Goal: Communication & Community: Answer question/provide support

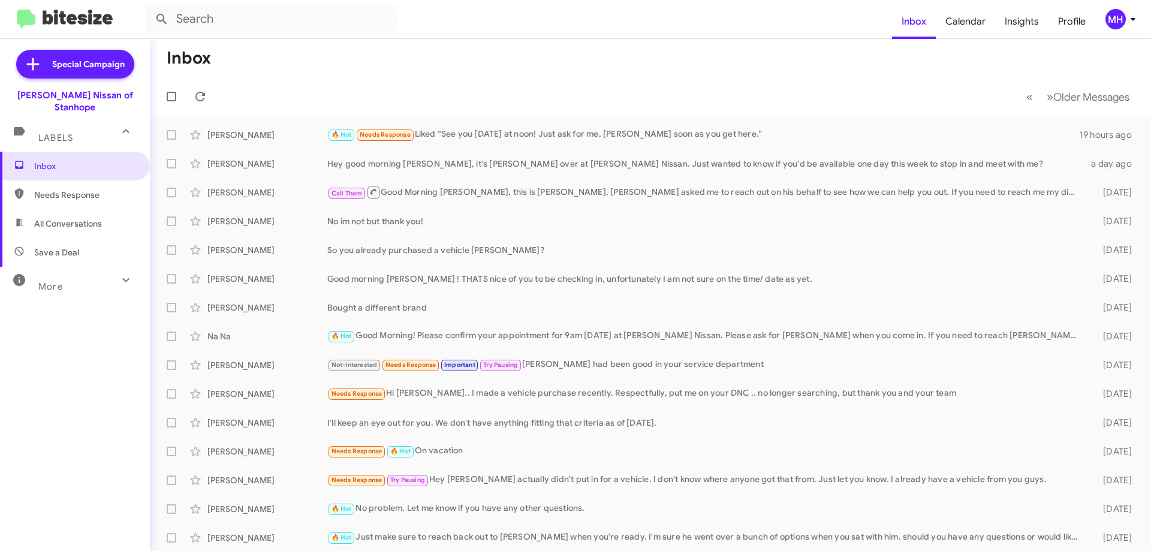
click at [70, 218] on span "All Conversations" at bounding box center [68, 224] width 68 height 12
type input "in:all-conversations"
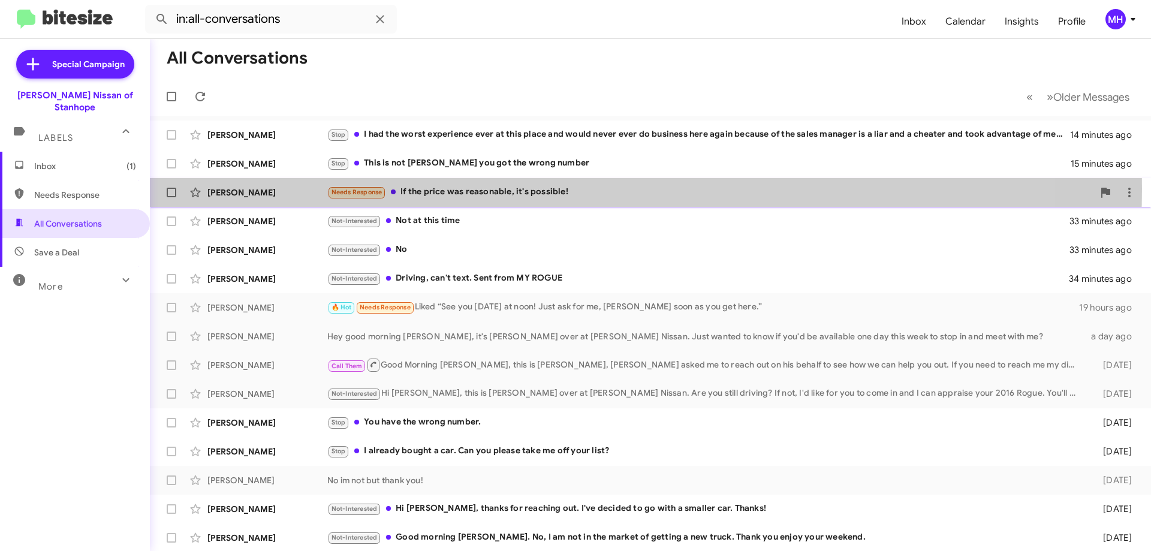
click at [489, 188] on div "Needs Response If the price was reasonable, it's possible!" at bounding box center [710, 192] width 766 height 14
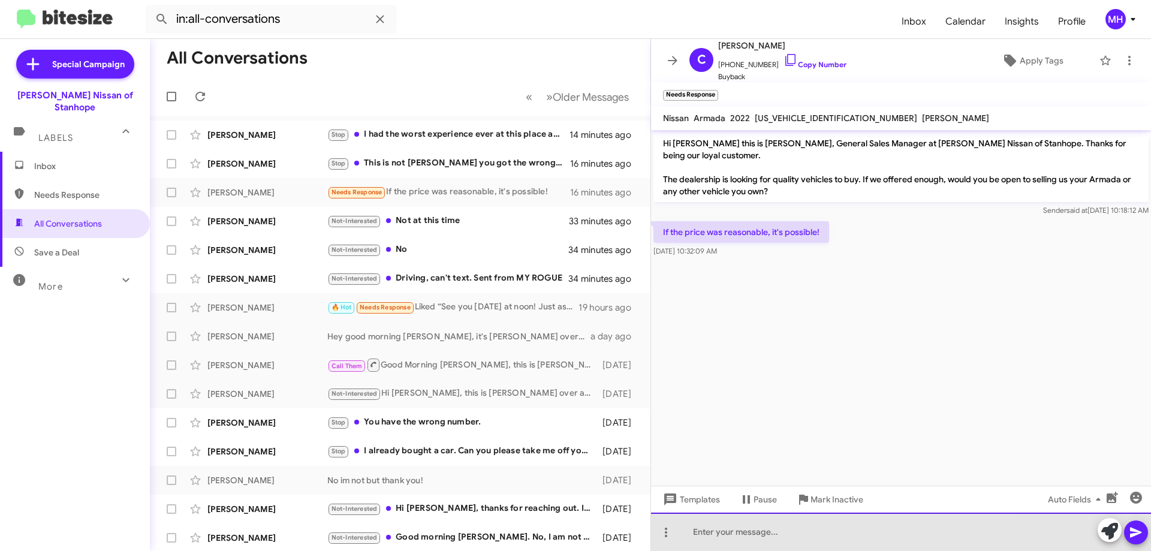
click at [703, 533] on div at bounding box center [901, 532] width 500 height 38
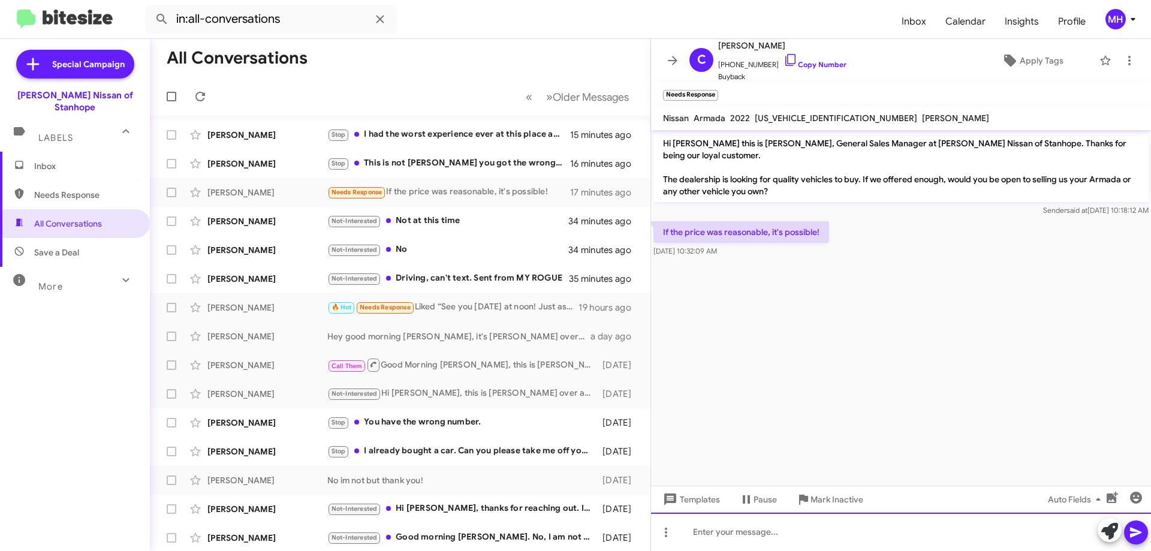
click at [698, 521] on div at bounding box center [901, 532] width 500 height 38
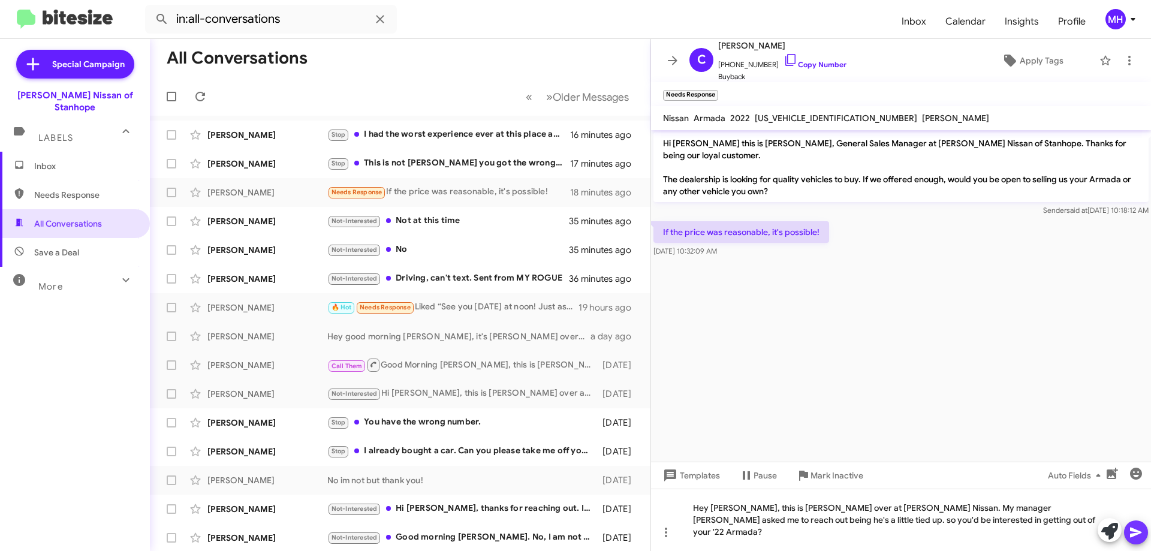
click at [1133, 534] on icon at bounding box center [1135, 533] width 11 height 10
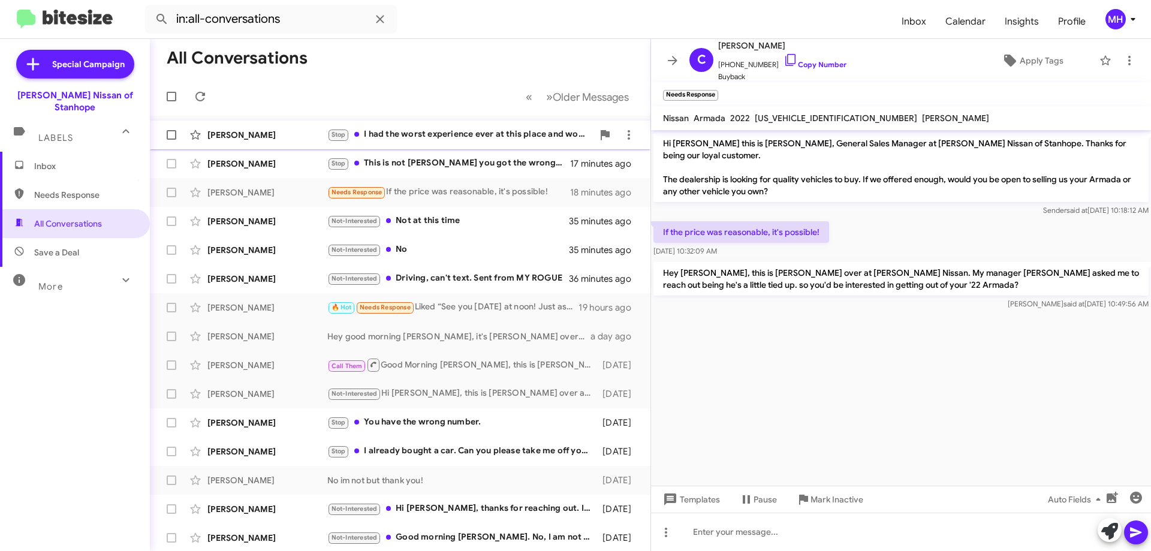
click at [428, 135] on div "Stop I had the worst experience ever at this place and would never ever do busi…" at bounding box center [460, 135] width 266 height 14
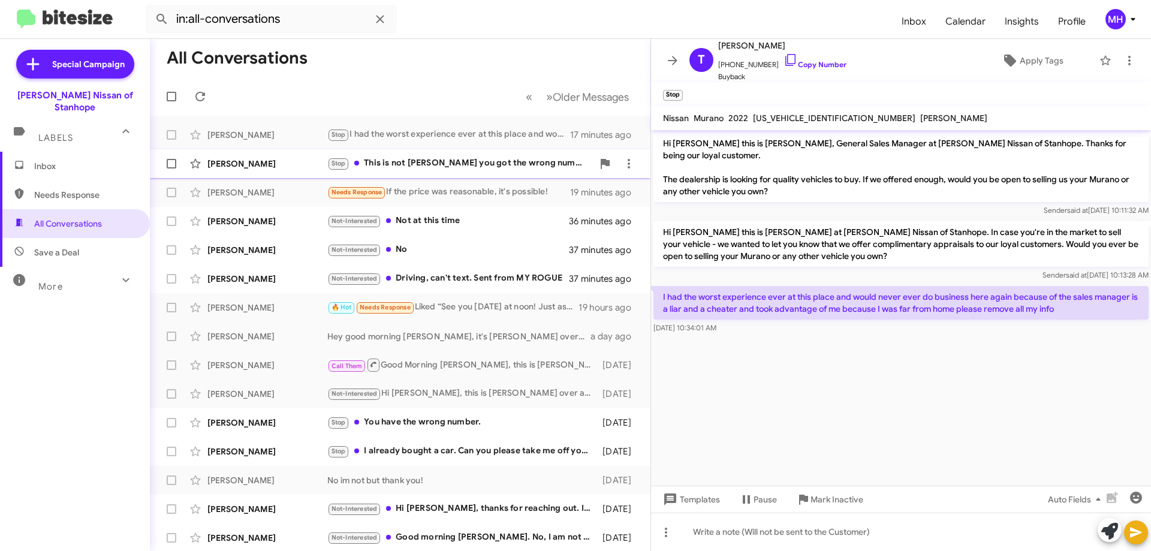
click at [422, 158] on div "Stop This is not [PERSON_NAME] you got the wrong number" at bounding box center [460, 163] width 266 height 14
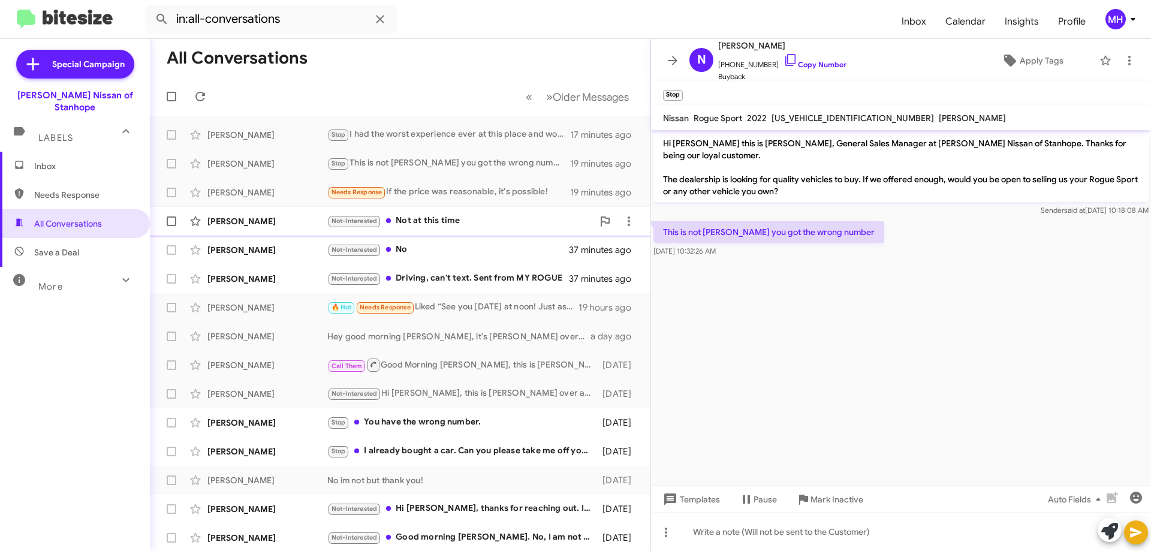
click at [422, 218] on div "Not-Interested Not at this time" at bounding box center [460, 221] width 266 height 14
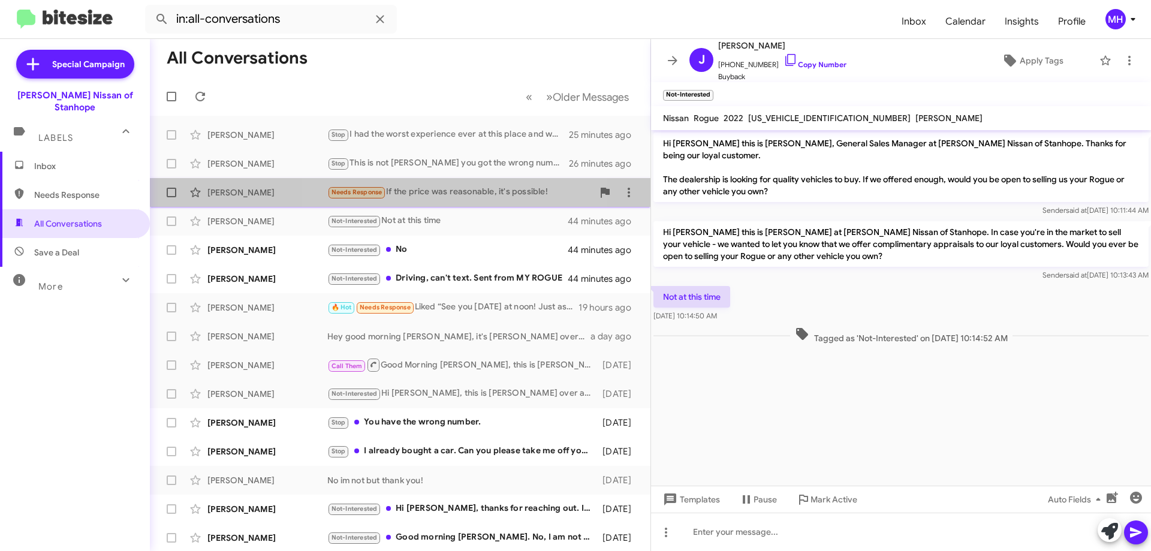
click at [414, 192] on div "Needs Response If the price was reasonable, it's possible!" at bounding box center [460, 192] width 266 height 14
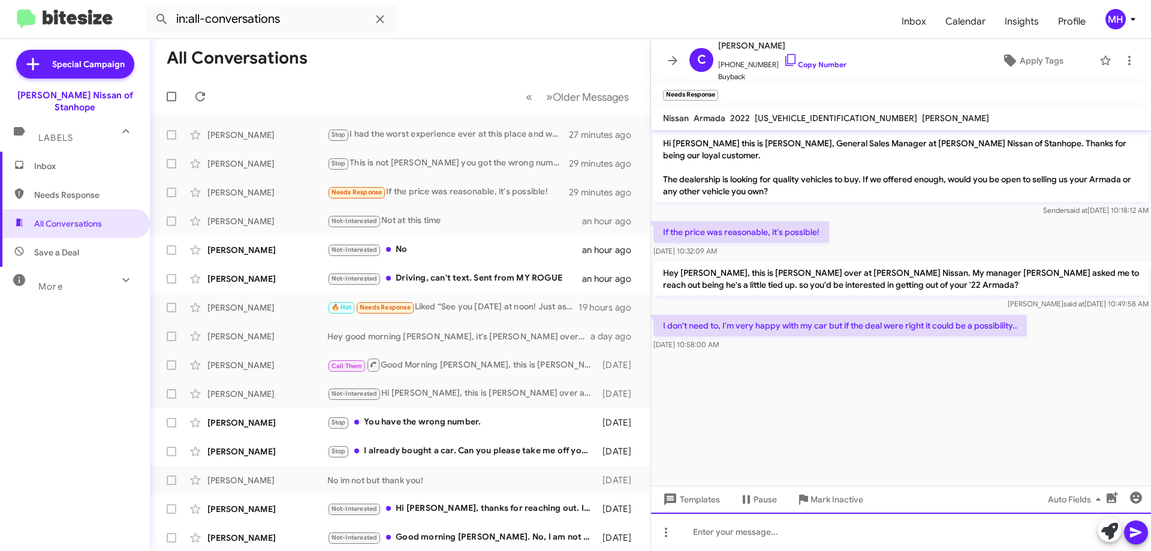
click at [707, 532] on div at bounding box center [901, 532] width 500 height 38
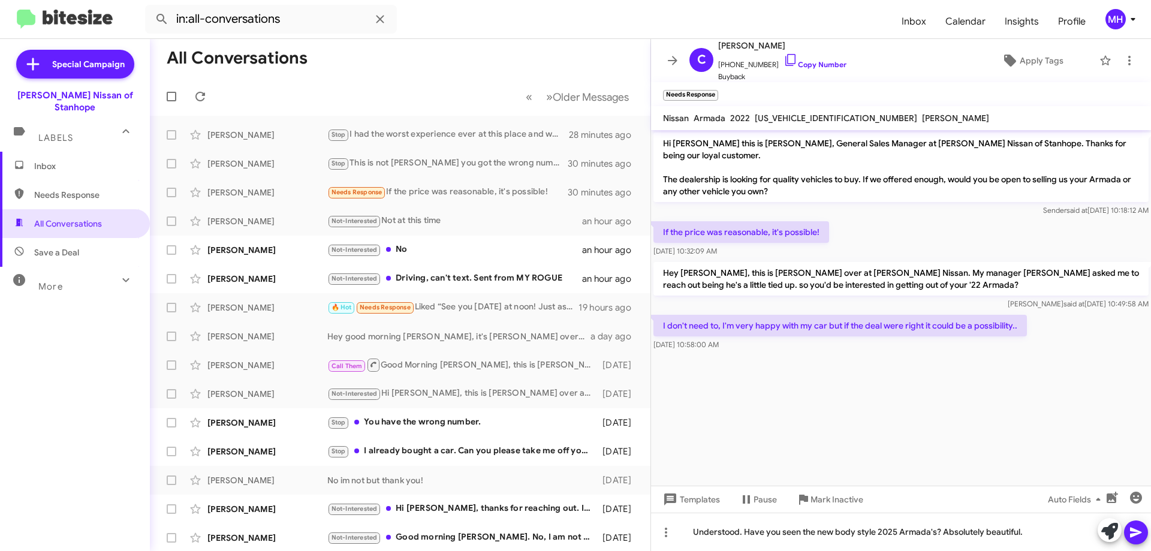
click at [1138, 532] on icon at bounding box center [1136, 532] width 14 height 14
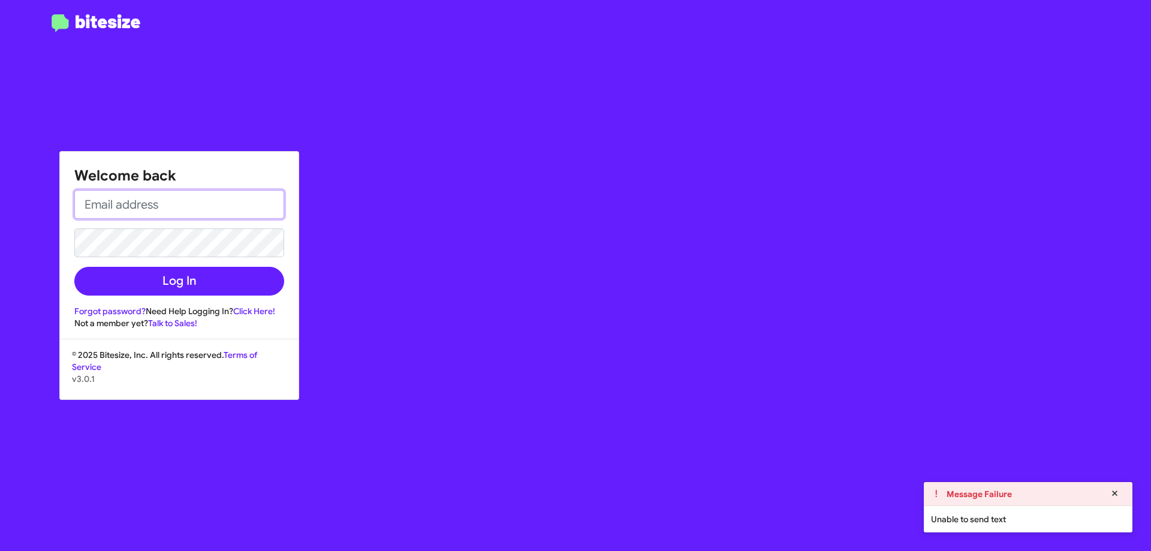
click at [135, 204] on input "email" at bounding box center [179, 204] width 210 height 29
type input "[EMAIL_ADDRESS][DOMAIN_NAME]"
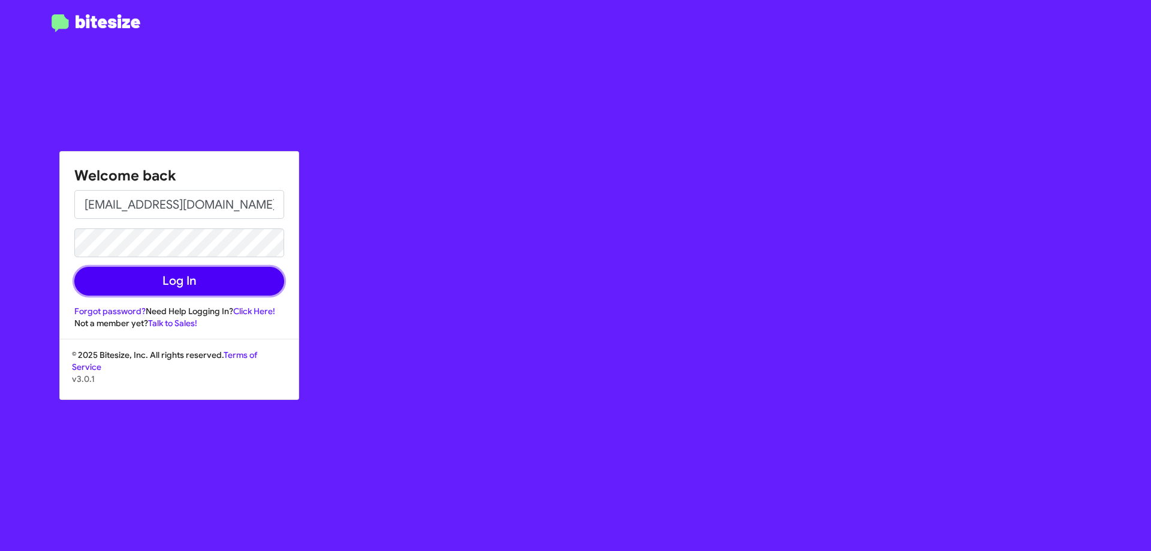
click at [169, 277] on button "Log In" at bounding box center [179, 281] width 210 height 29
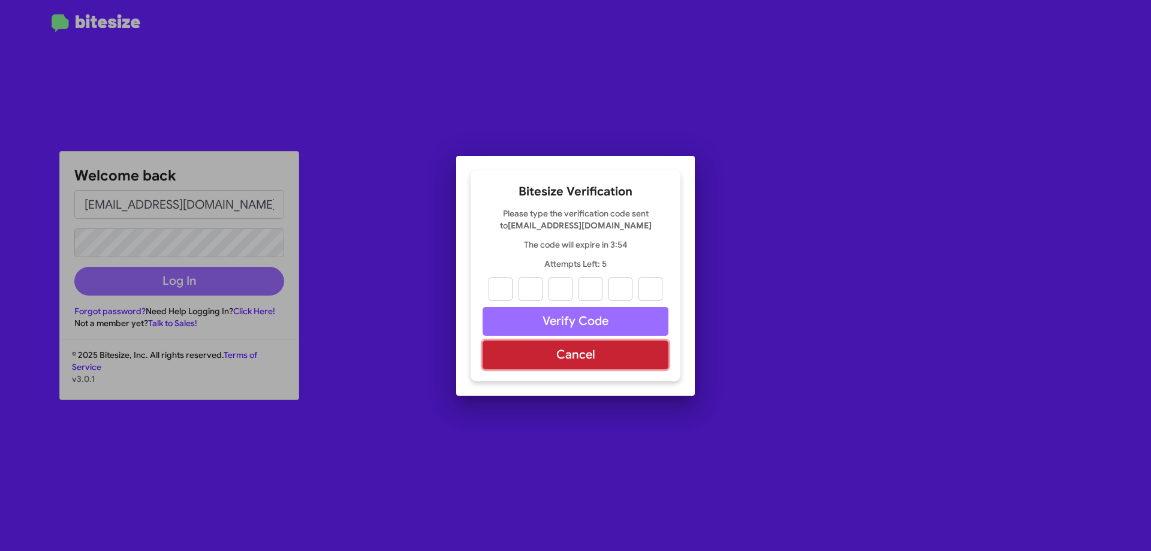
click at [562, 353] on button "Cancel" at bounding box center [576, 355] width 186 height 29
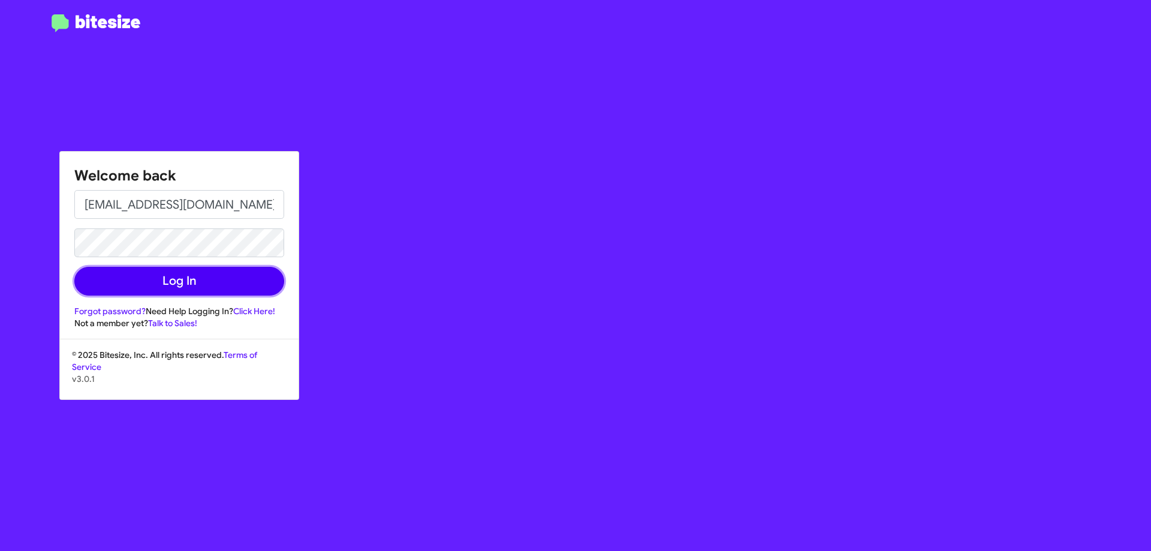
click at [141, 271] on button "Log In" at bounding box center [179, 281] width 210 height 29
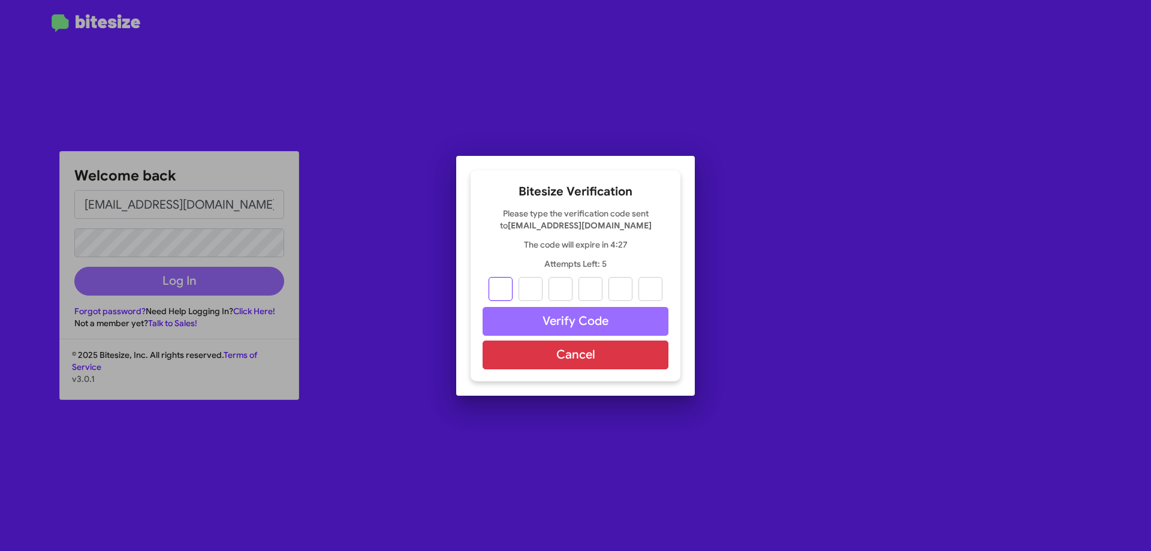
type input "1"
type input "8"
type input "4"
type input "2"
type input "5"
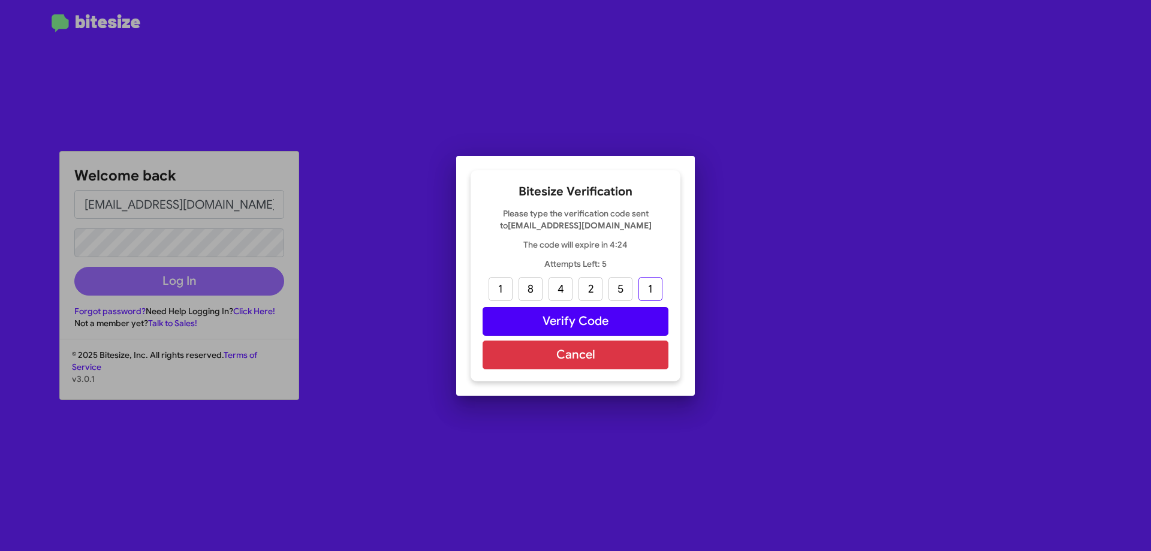
type input "1"
click at [565, 318] on button "Verify Code" at bounding box center [576, 321] width 186 height 29
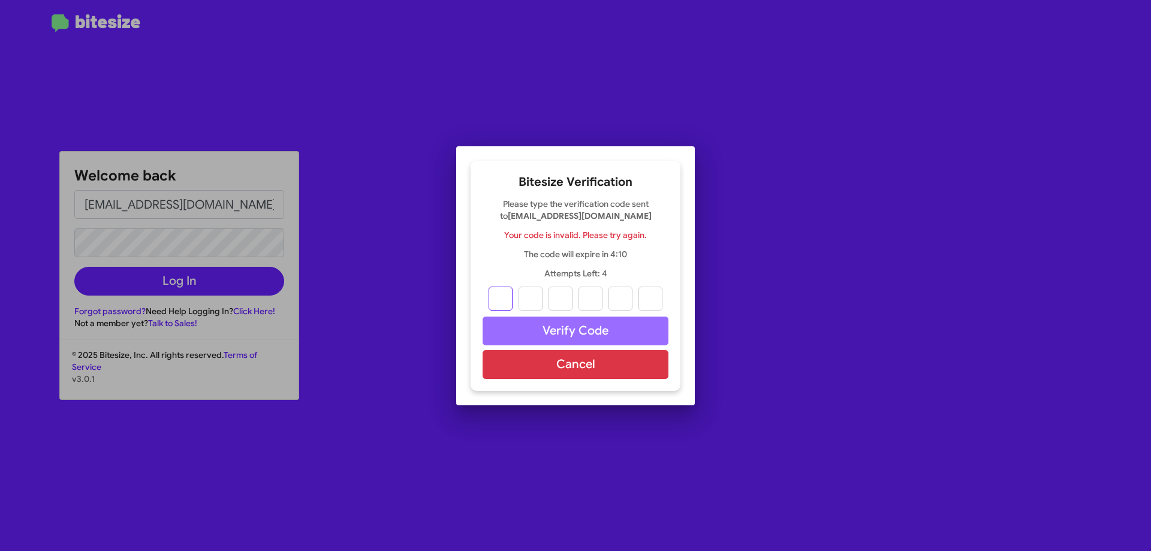
type input "7"
type input "1"
type input "9"
type input "5"
type input "8"
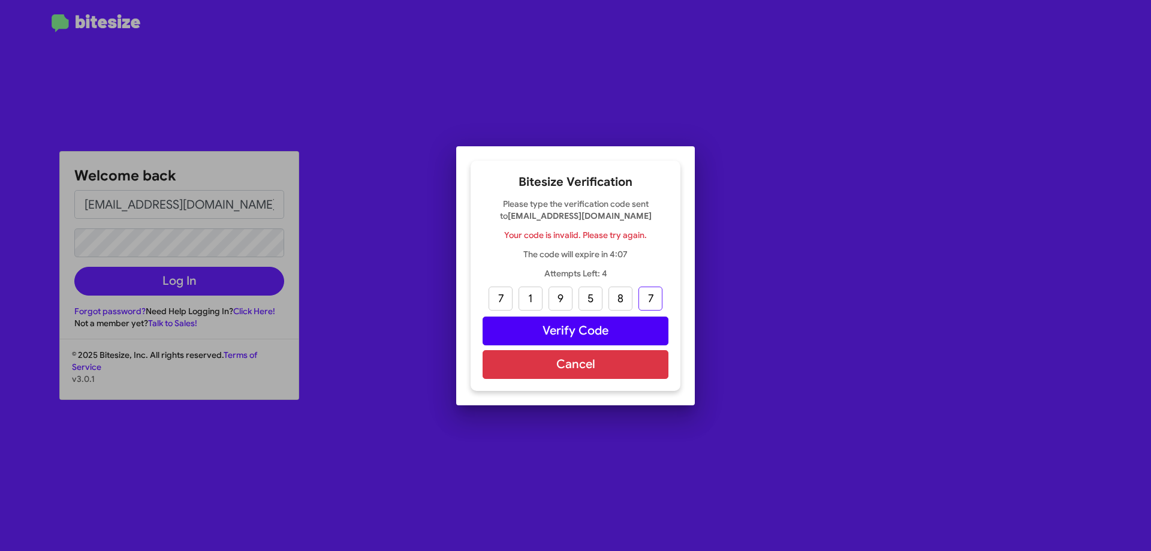
type input "7"
click at [576, 332] on button "Verify Code" at bounding box center [576, 331] width 186 height 29
type input "1"
type input "8"
type input "4"
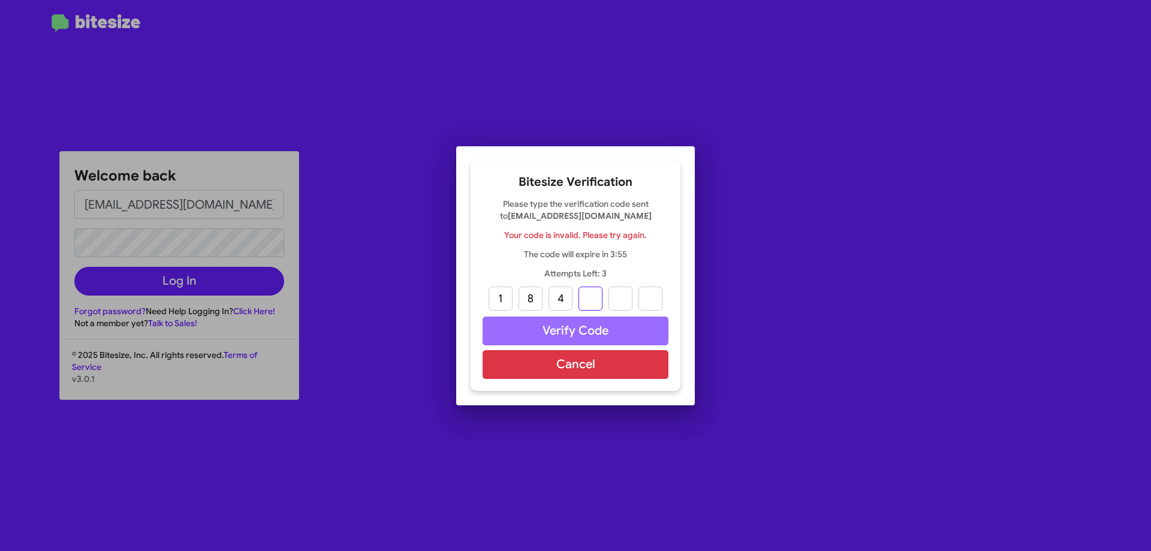
type input "2"
type input "5"
type input "1"
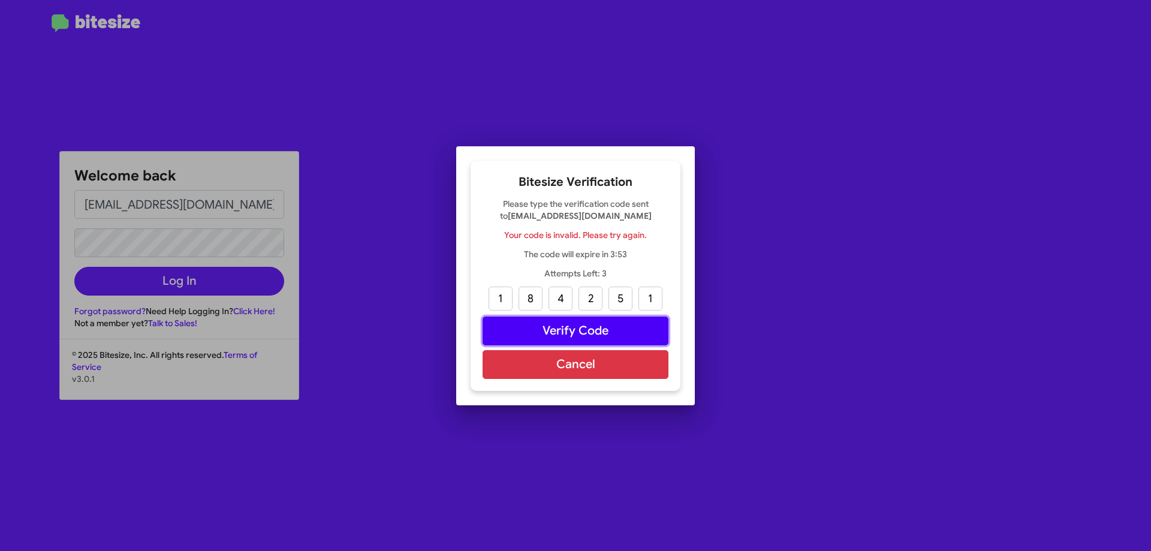
click at [572, 327] on button "Verify Code" at bounding box center [576, 331] width 186 height 29
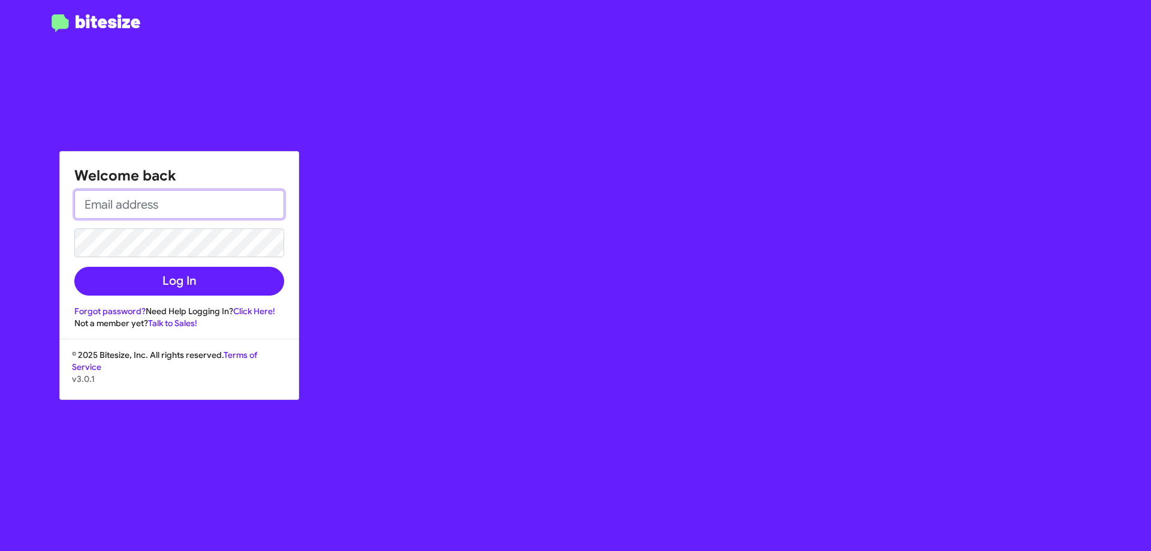
click at [183, 204] on input "email" at bounding box center [179, 204] width 210 height 29
type input "mharris@nielsenautos.com"
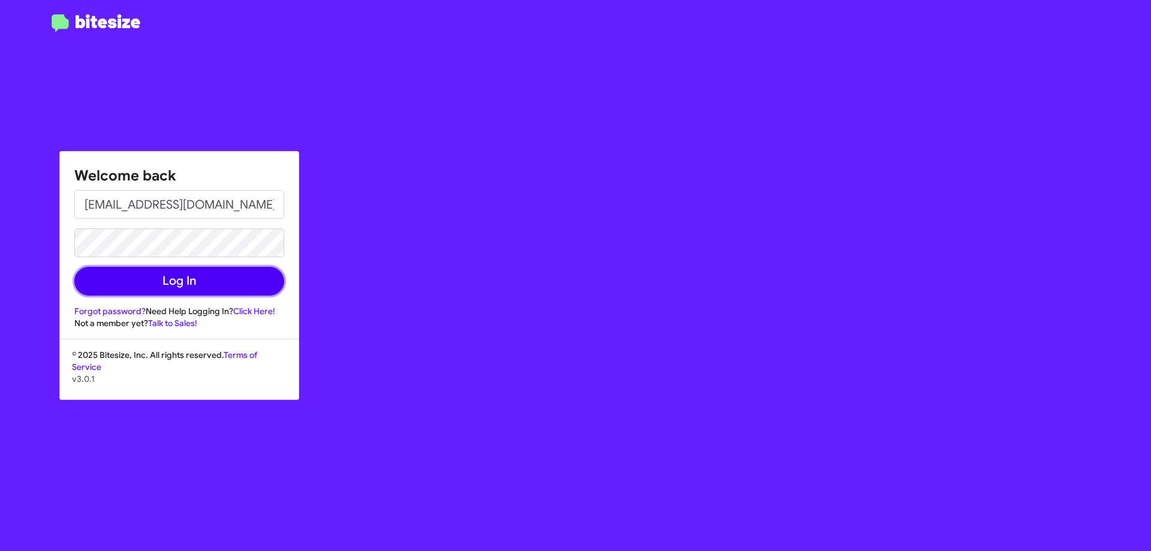
click at [177, 278] on button "Log In" at bounding box center [179, 281] width 210 height 29
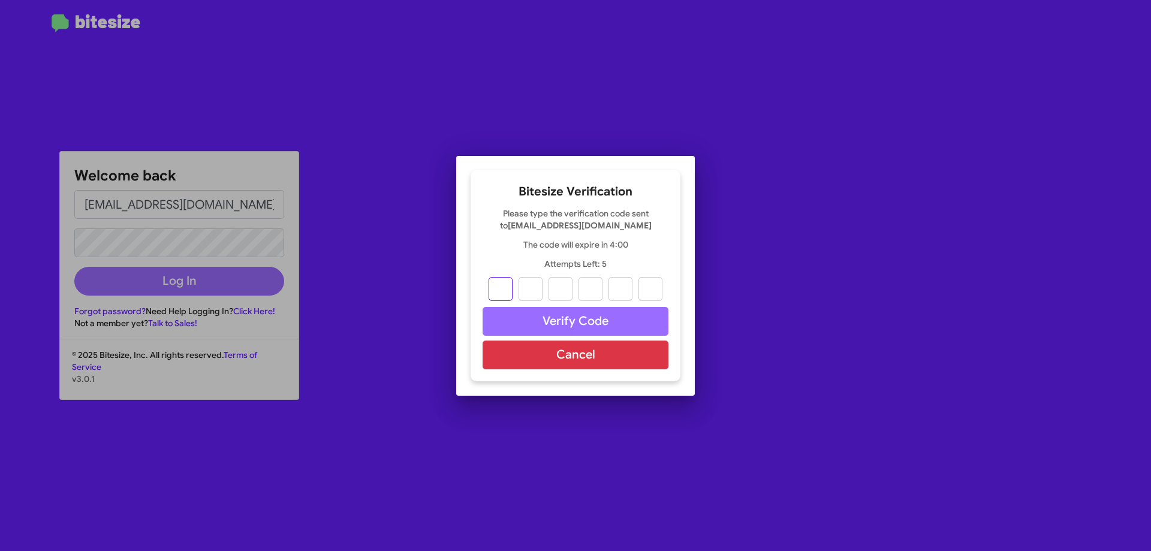
type input "0"
type input "4"
type input "9"
type input "5"
type input "4"
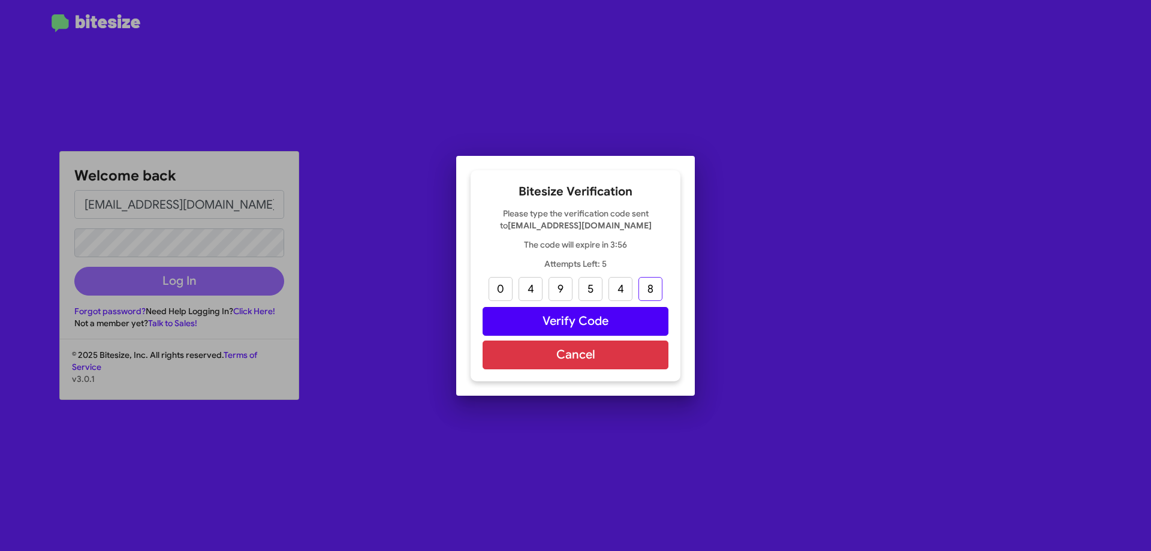
type input "8"
click at [573, 319] on button "Verify Code" at bounding box center [576, 321] width 186 height 29
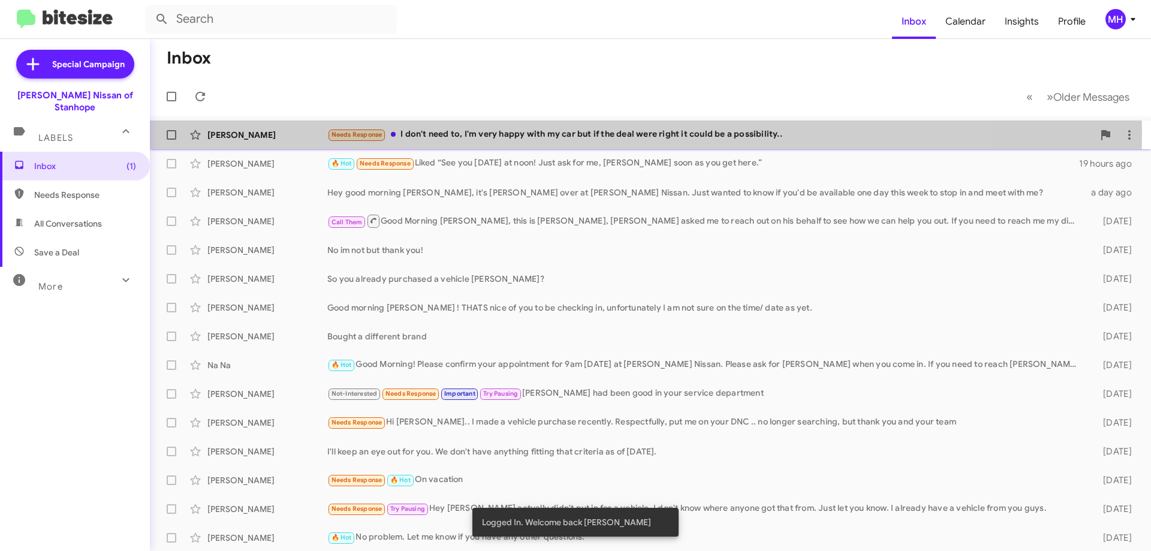
click at [458, 133] on div "Needs Response I don't need to, I'm very happy with my car but if the deal were…" at bounding box center [710, 135] width 766 height 14
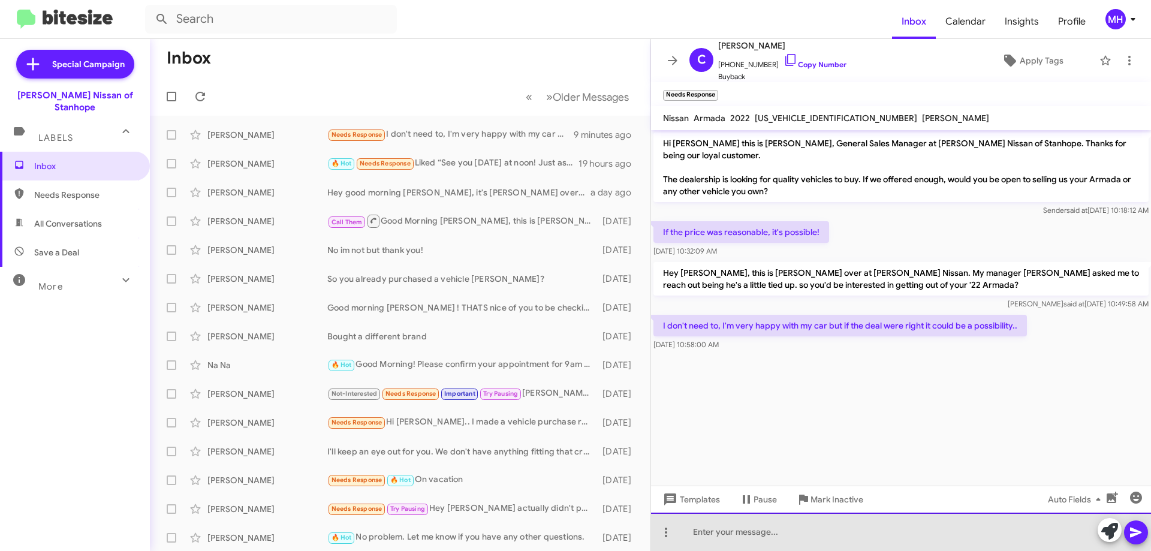
click at [722, 525] on div at bounding box center [901, 532] width 500 height 38
click at [815, 528] on div "Understood. Have you seen the new body style" at bounding box center [901, 532] width 500 height 38
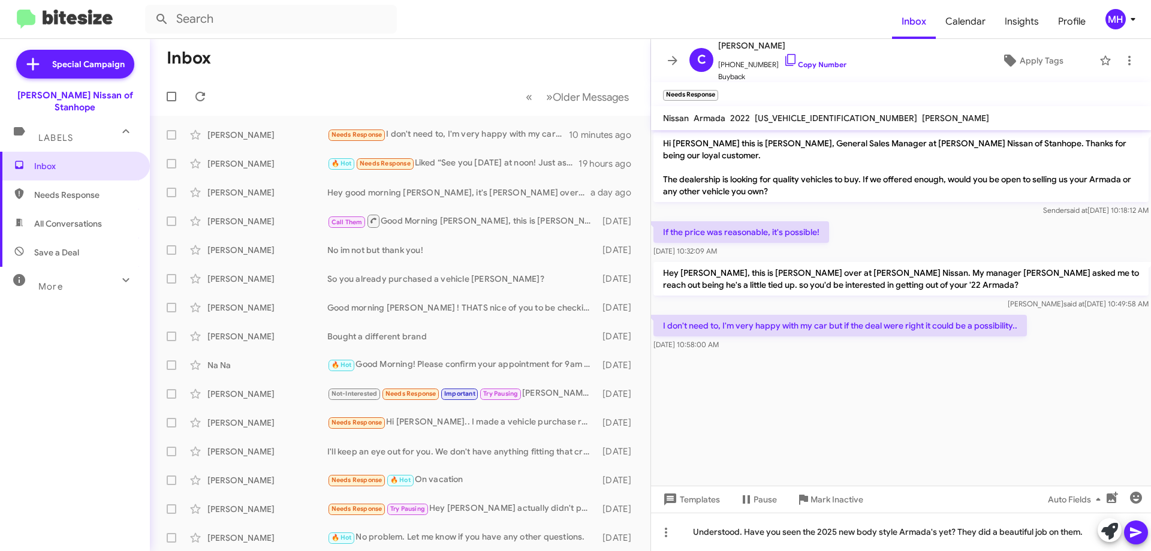
click at [1140, 532] on icon at bounding box center [1135, 533] width 11 height 10
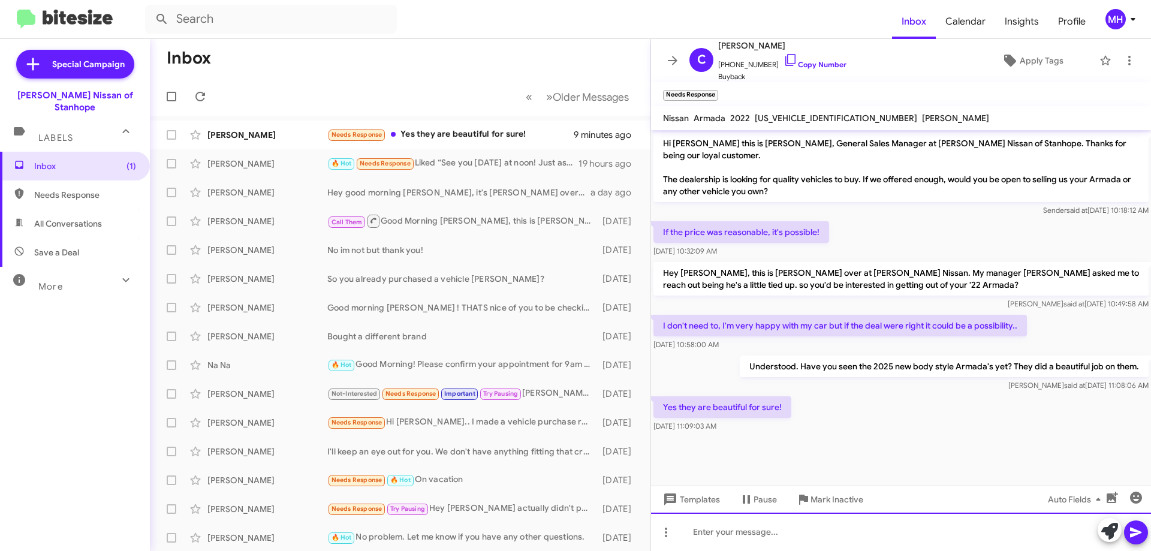
click at [701, 526] on div at bounding box center [901, 532] width 500 height 38
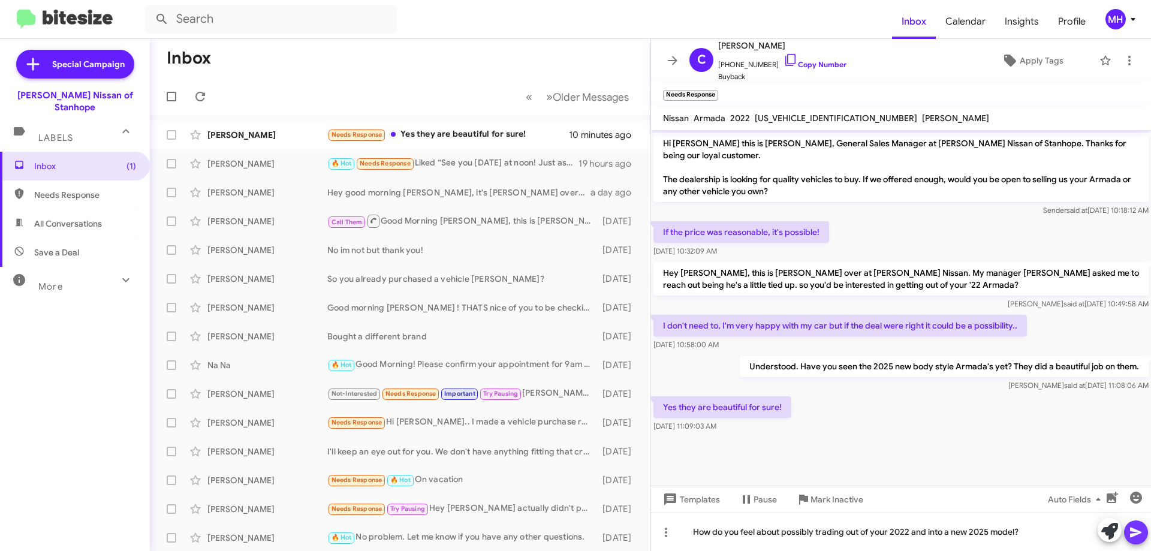
click at [1137, 534] on icon at bounding box center [1135, 533] width 11 height 10
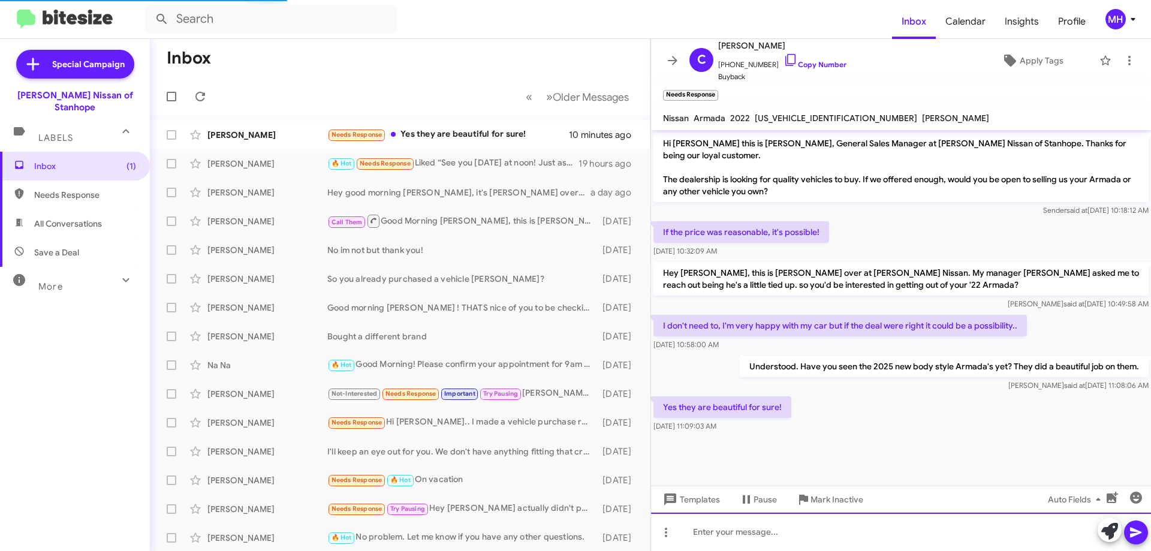
scroll to position [11, 0]
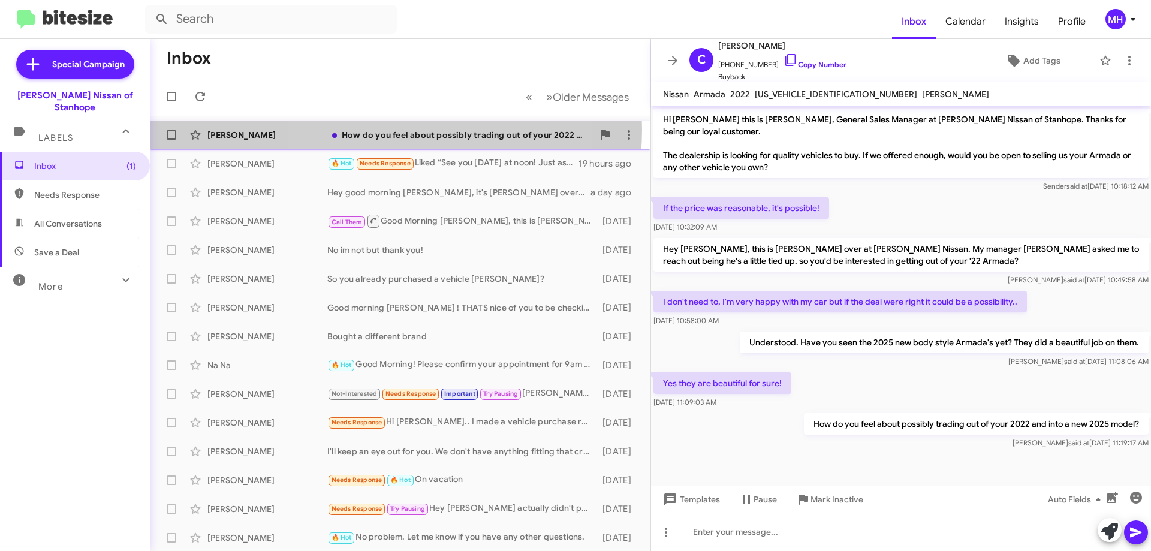
click at [389, 130] on div "How do you feel about possibly trading out of your 2022 and into a new 2025 mod…" at bounding box center [460, 135] width 266 height 12
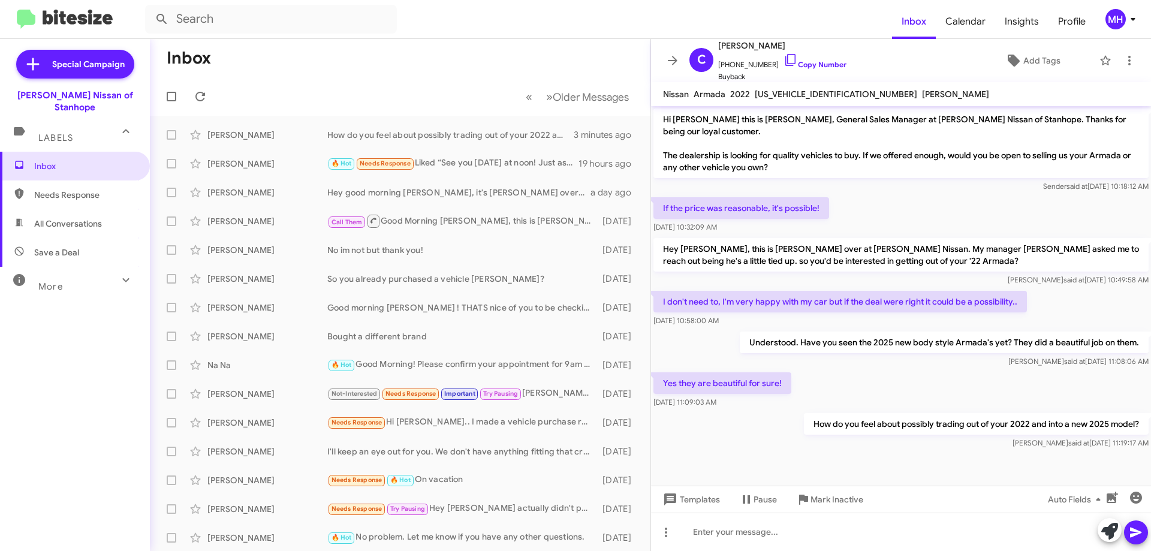
click at [106, 209] on span "All Conversations" at bounding box center [75, 223] width 150 height 29
type input "in:all-conversations"
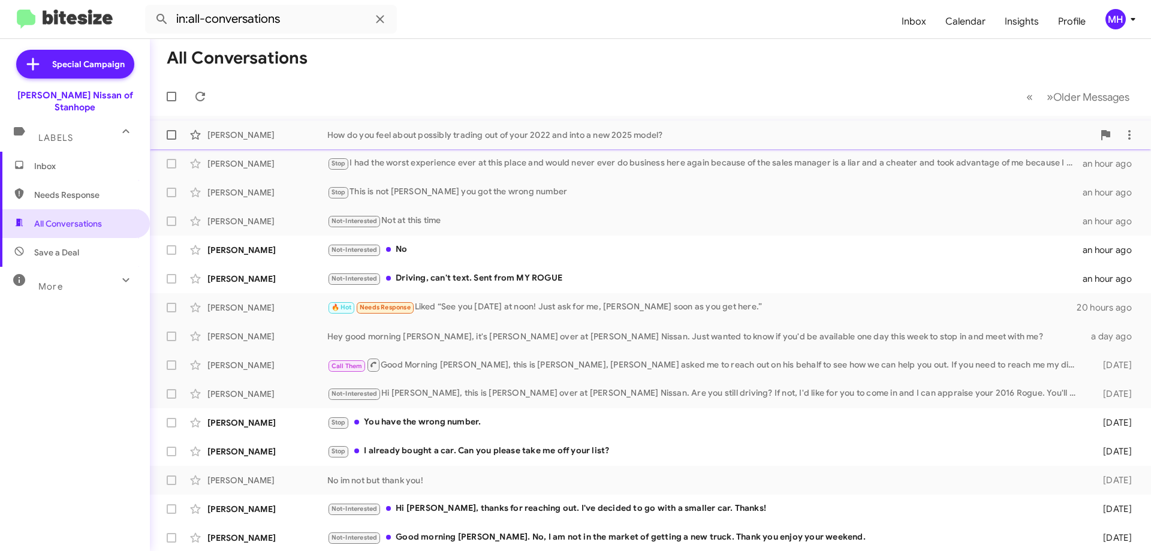
click at [516, 136] on div "How do you feel about possibly trading out of your 2022 and into a new 2025 mod…" at bounding box center [710, 135] width 766 height 12
